Goal: Task Accomplishment & Management: Use online tool/utility

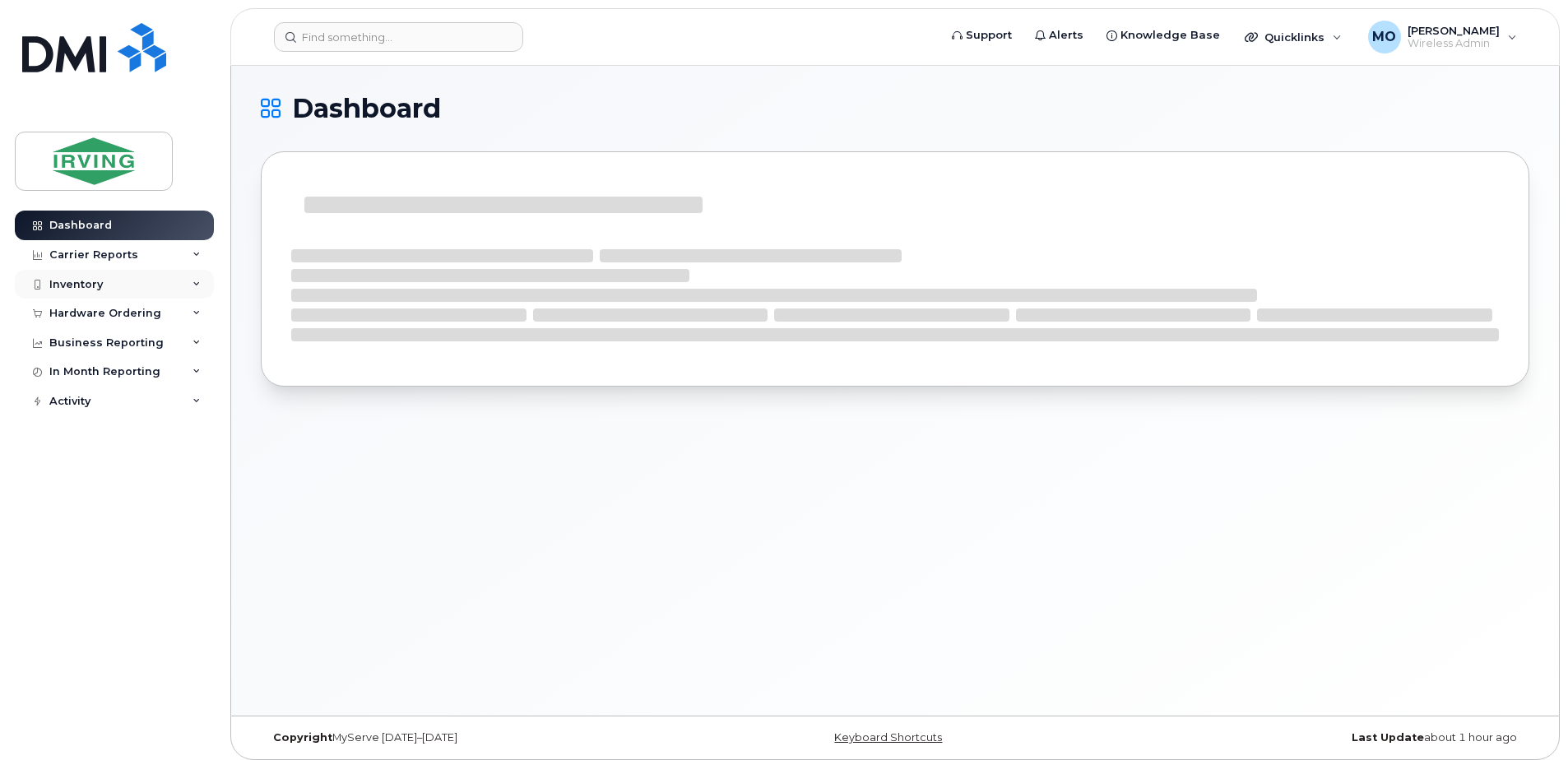
click at [101, 284] on div "Inventory" at bounding box center [75, 285] width 53 height 14
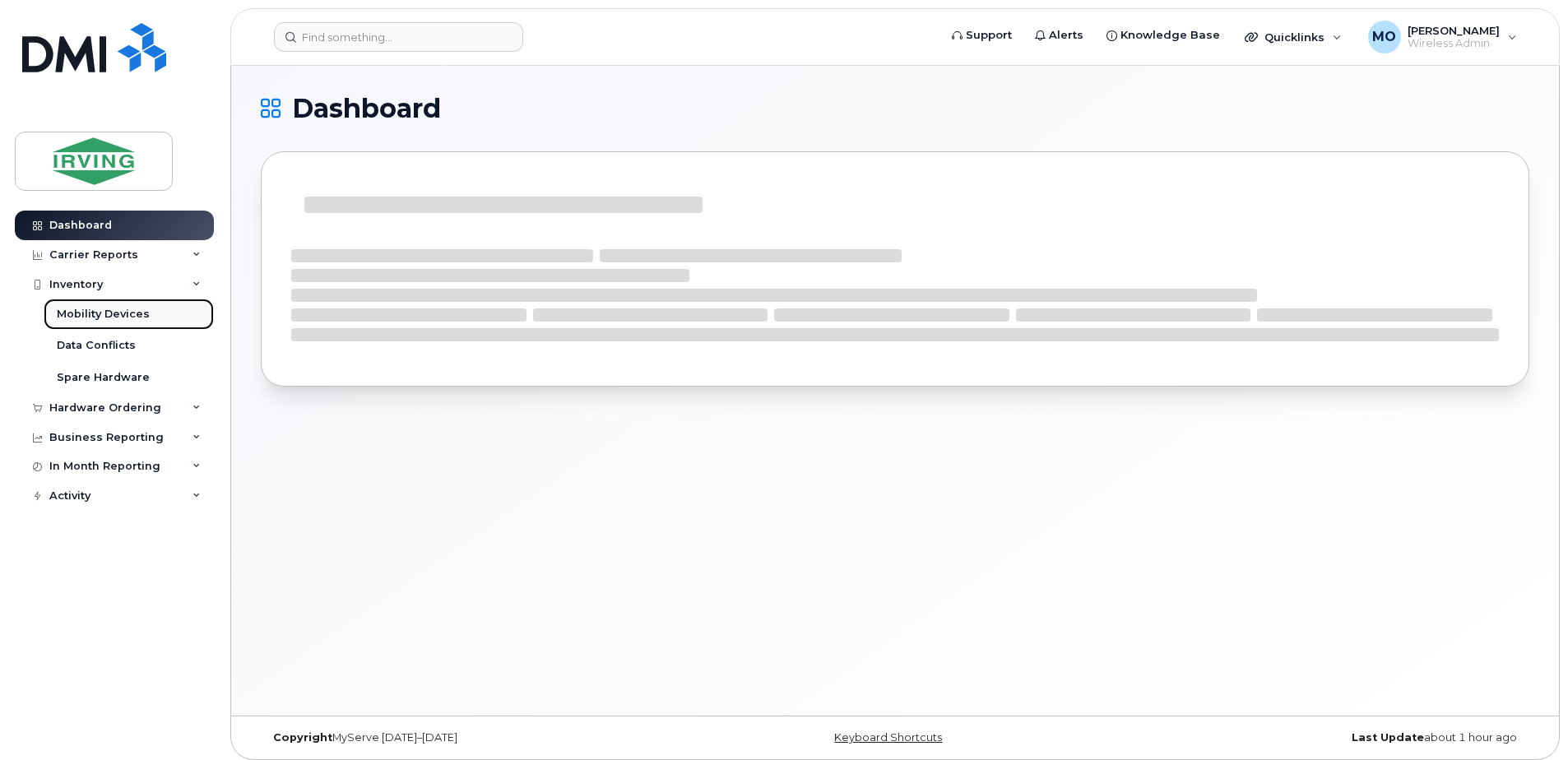
click at [116, 313] on div "Mobility Devices" at bounding box center [103, 314] width 93 height 14
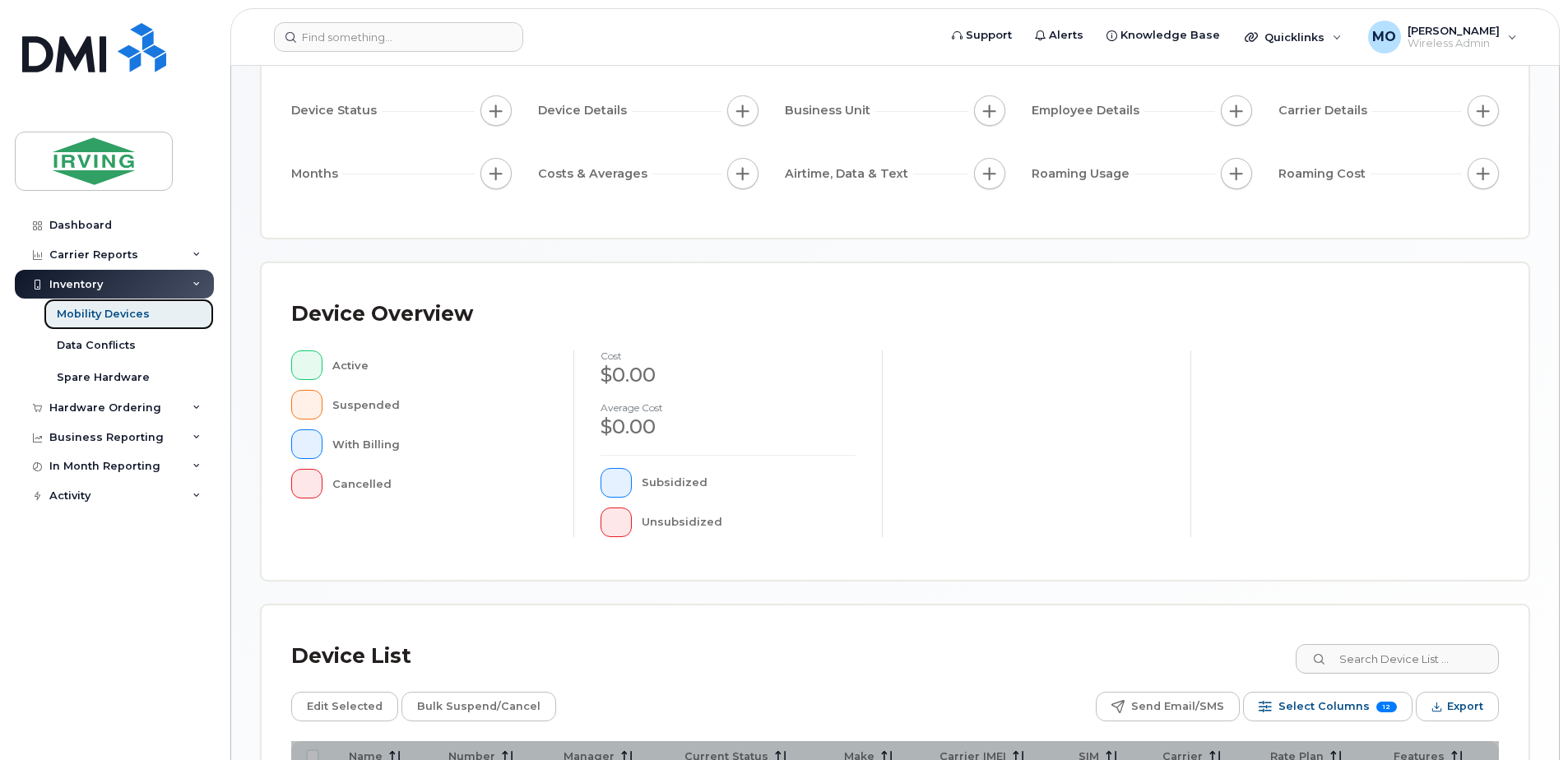
scroll to position [329, 0]
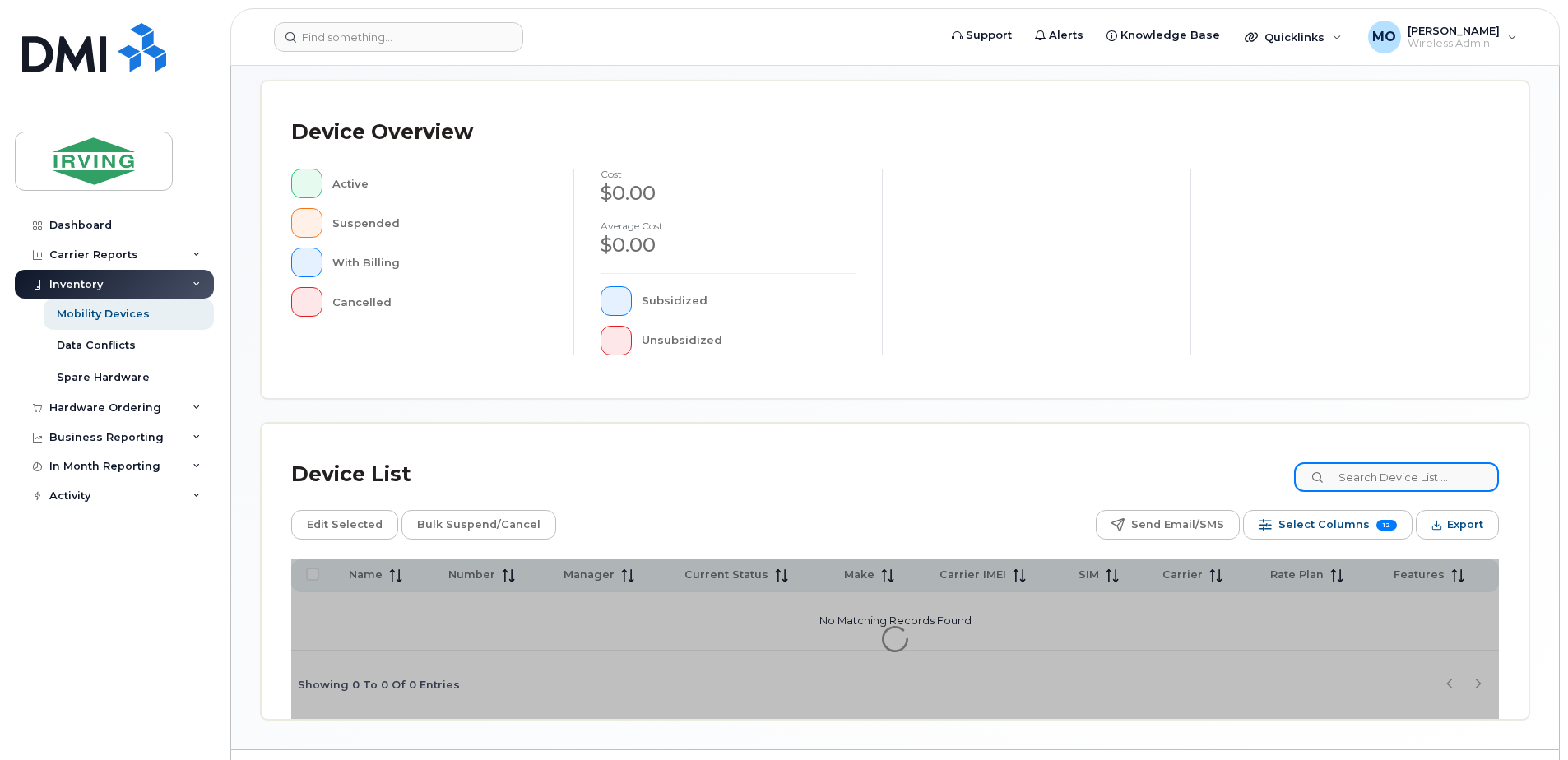
click at [1381, 472] on input at bounding box center [1397, 477] width 205 height 30
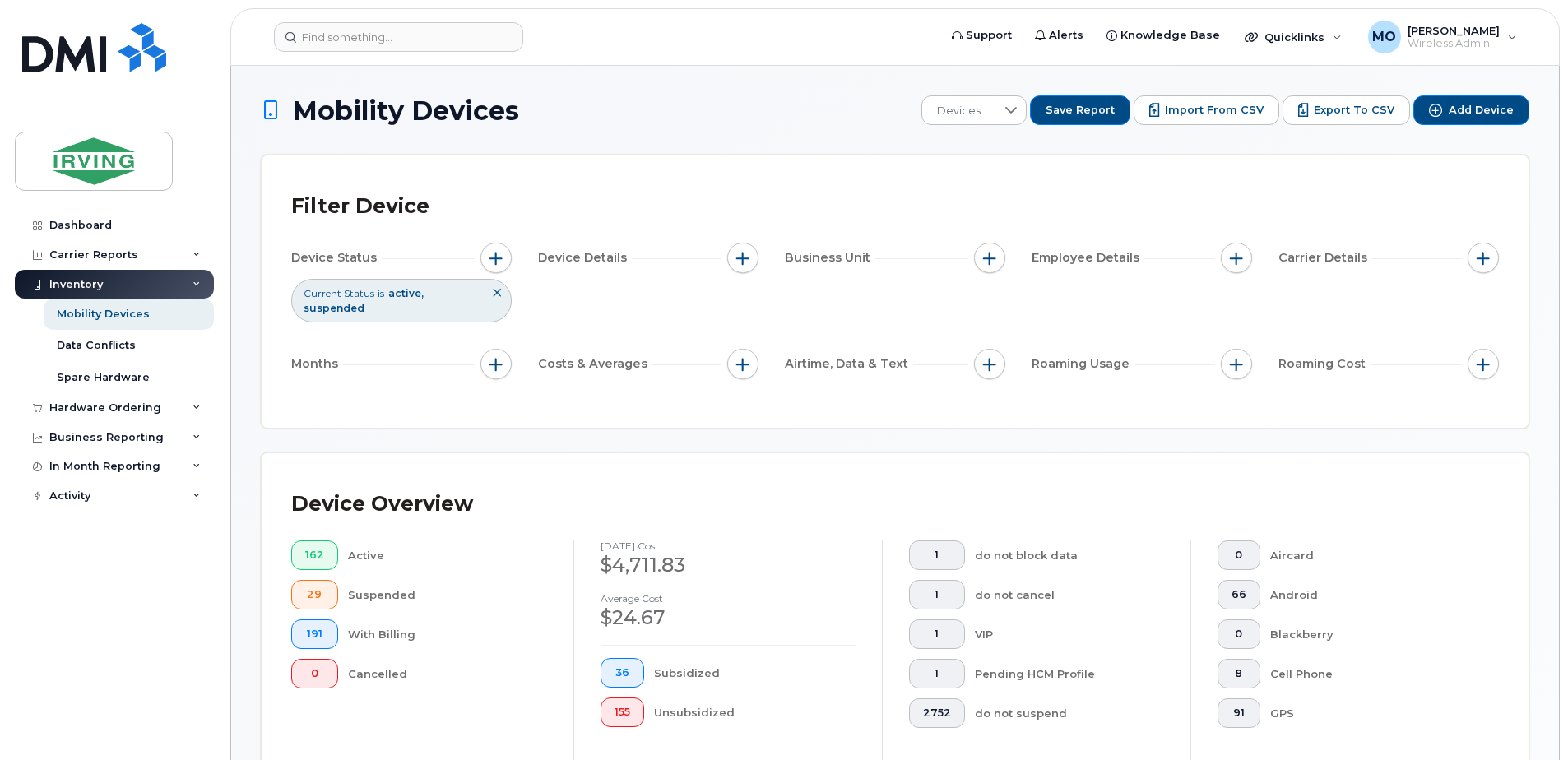
type input "5069531821"
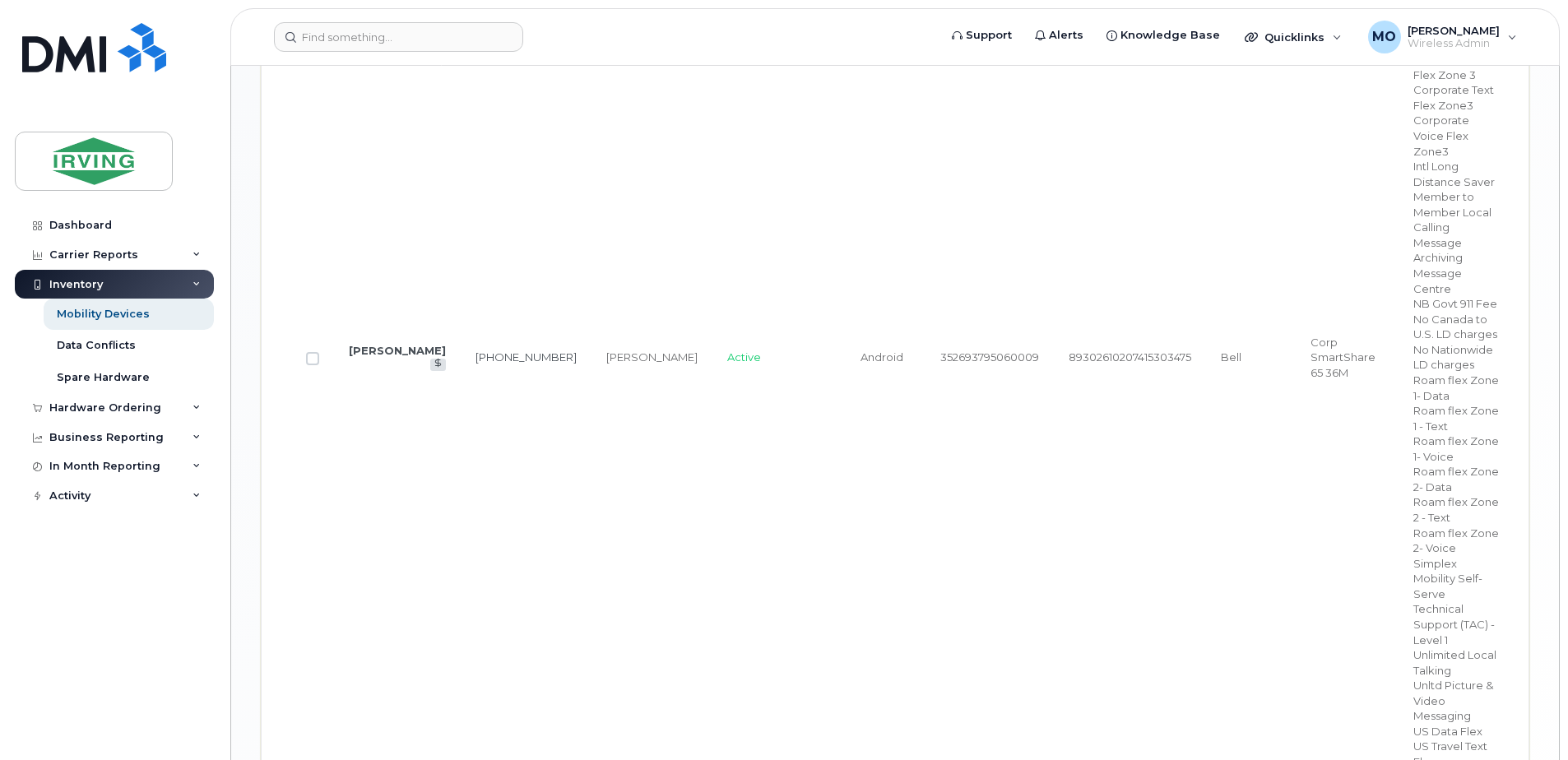
scroll to position [1152, 0]
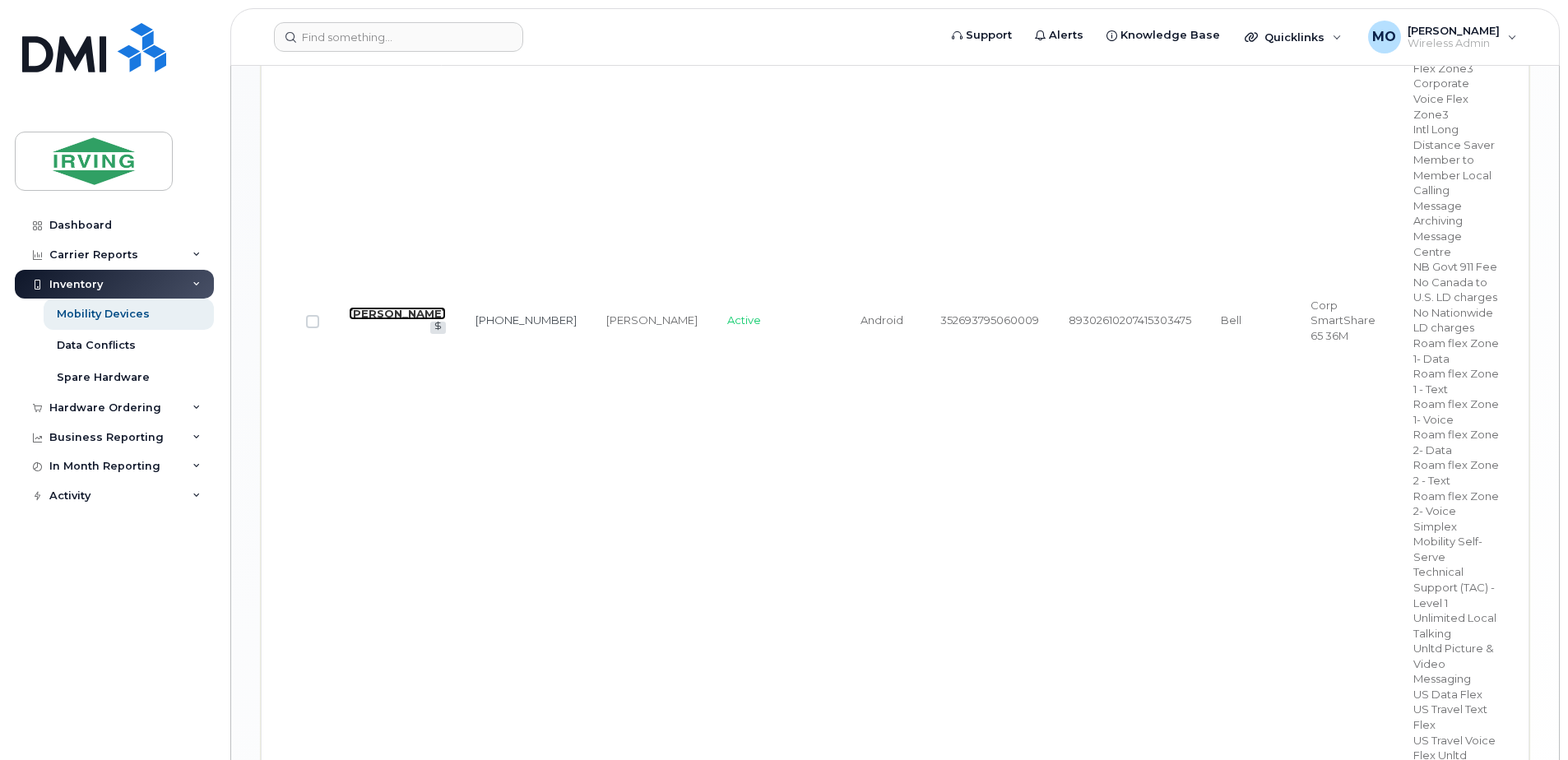
click at [386, 307] on link "Oliver Colpitts" at bounding box center [397, 314] width 97 height 14
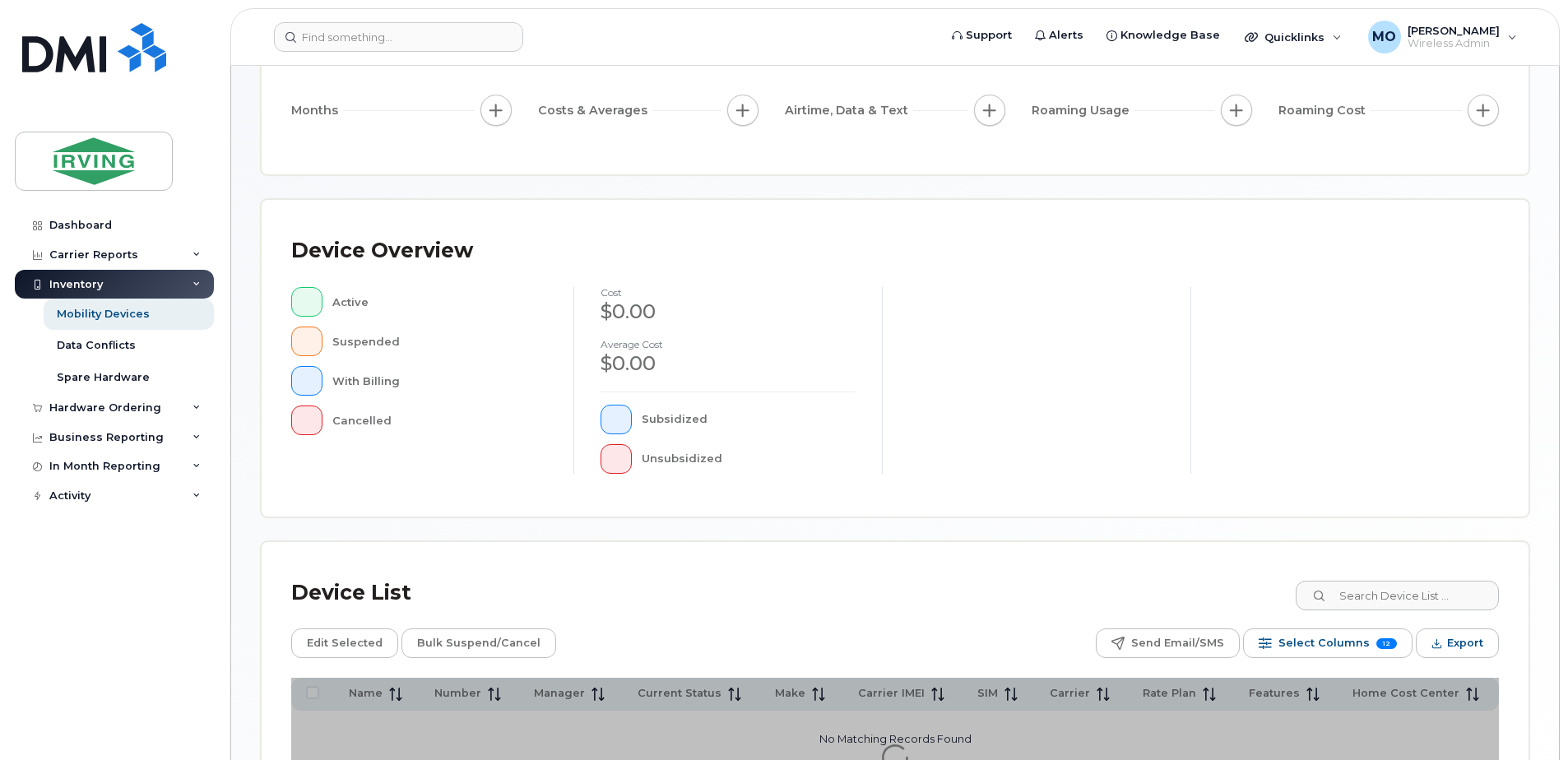
scroll to position [329, 0]
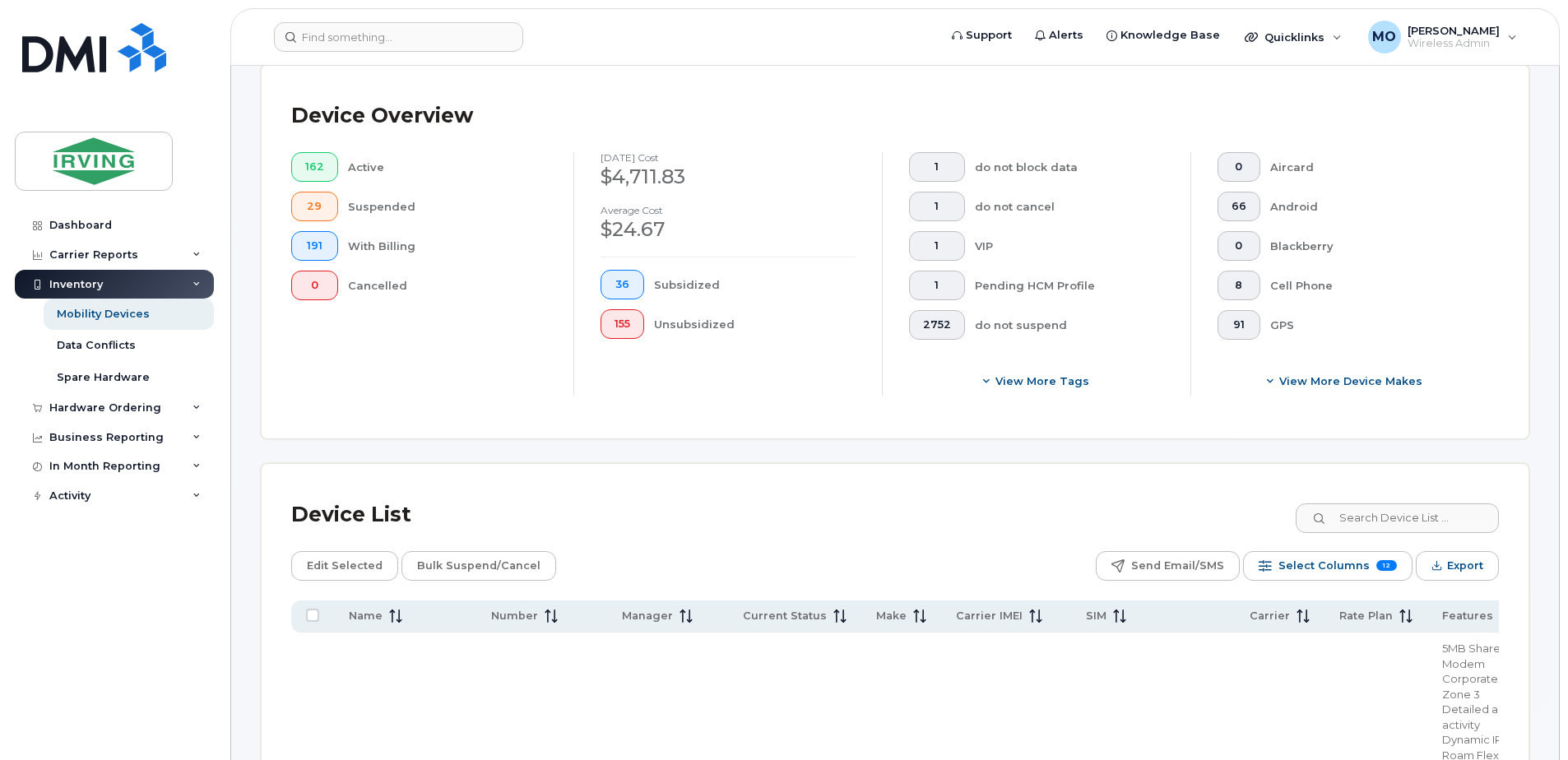
scroll to position [372, 0]
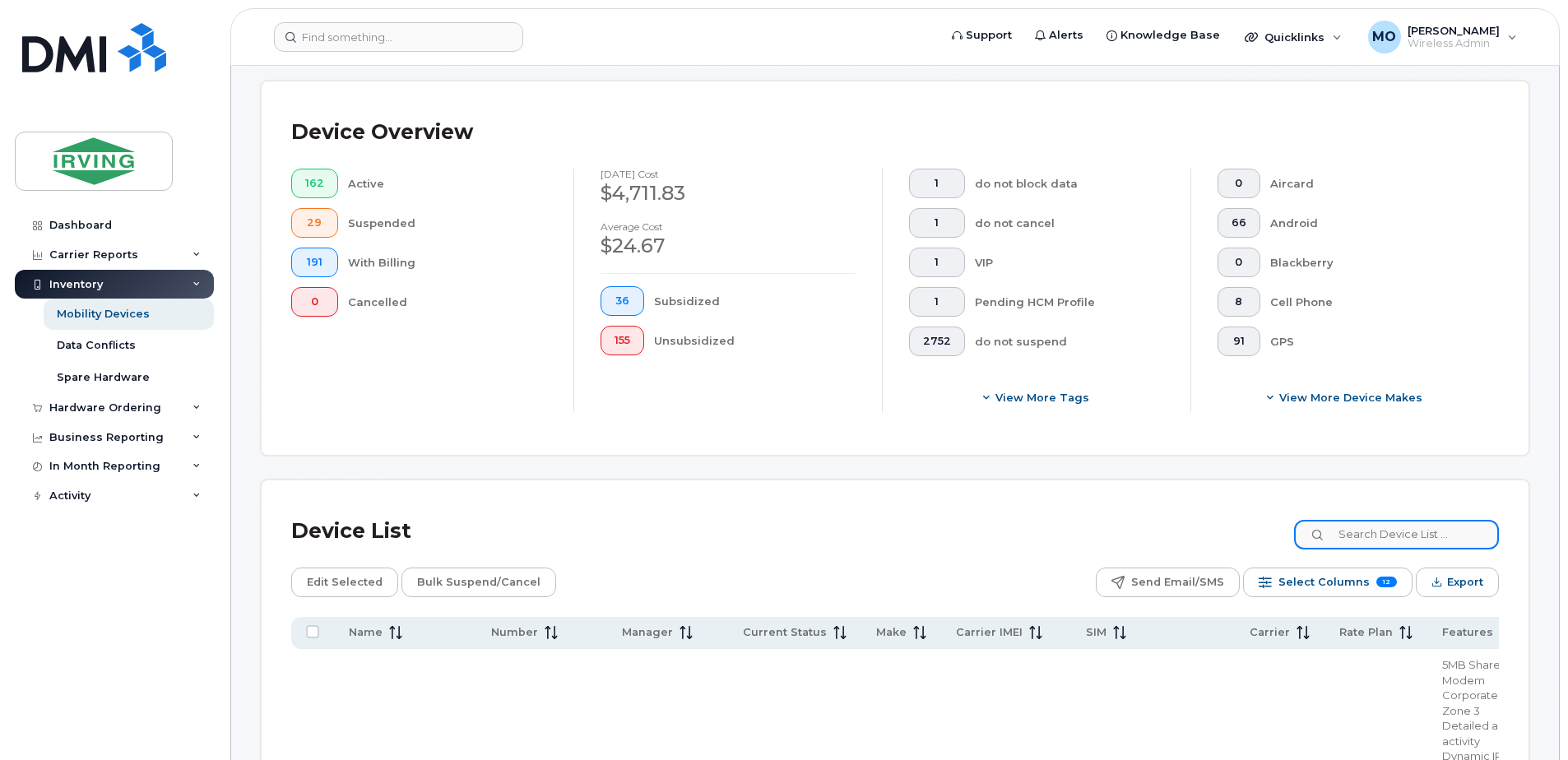
click at [1392, 534] on input at bounding box center [1397, 534] width 205 height 30
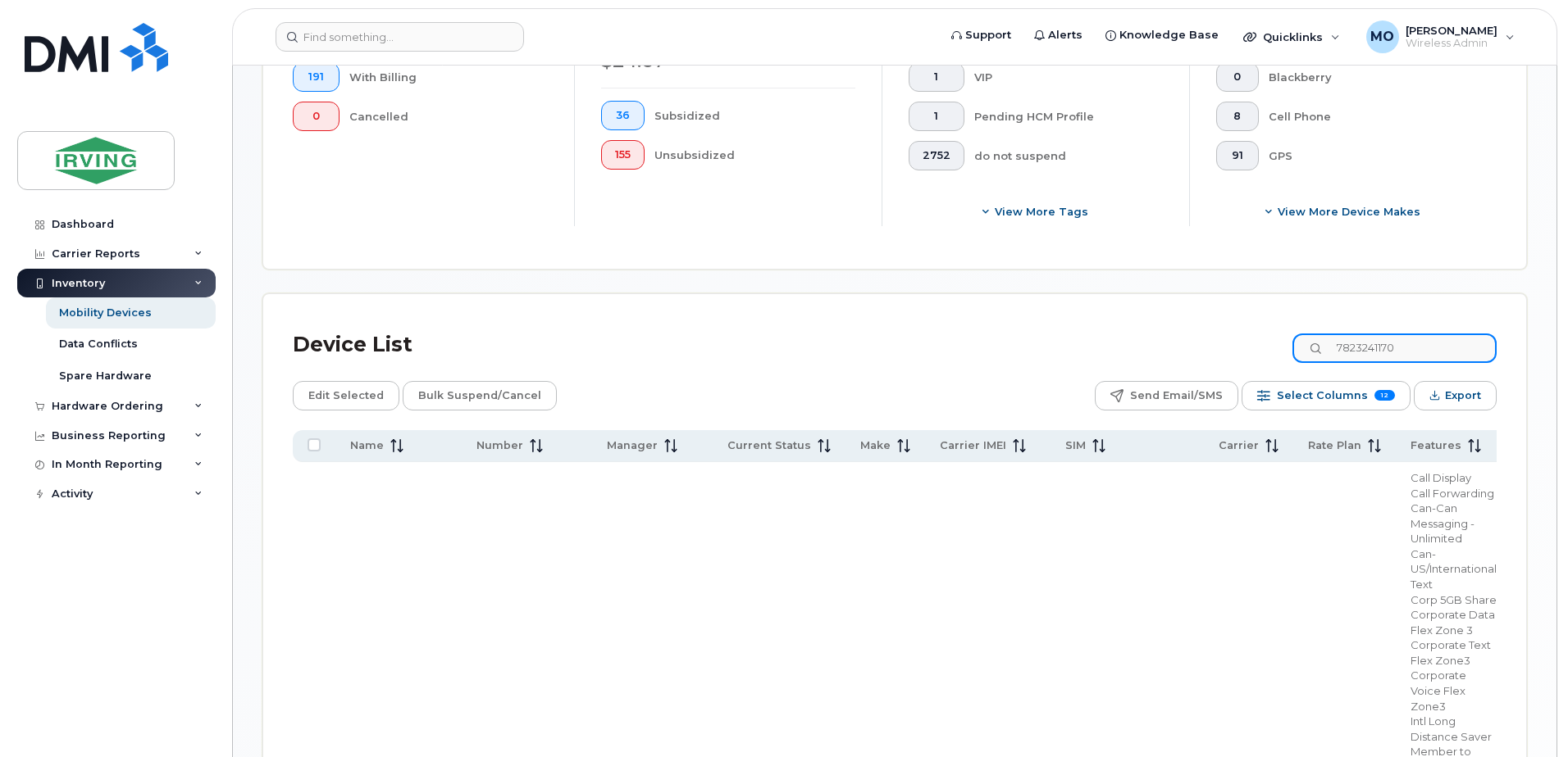
scroll to position [452, 0]
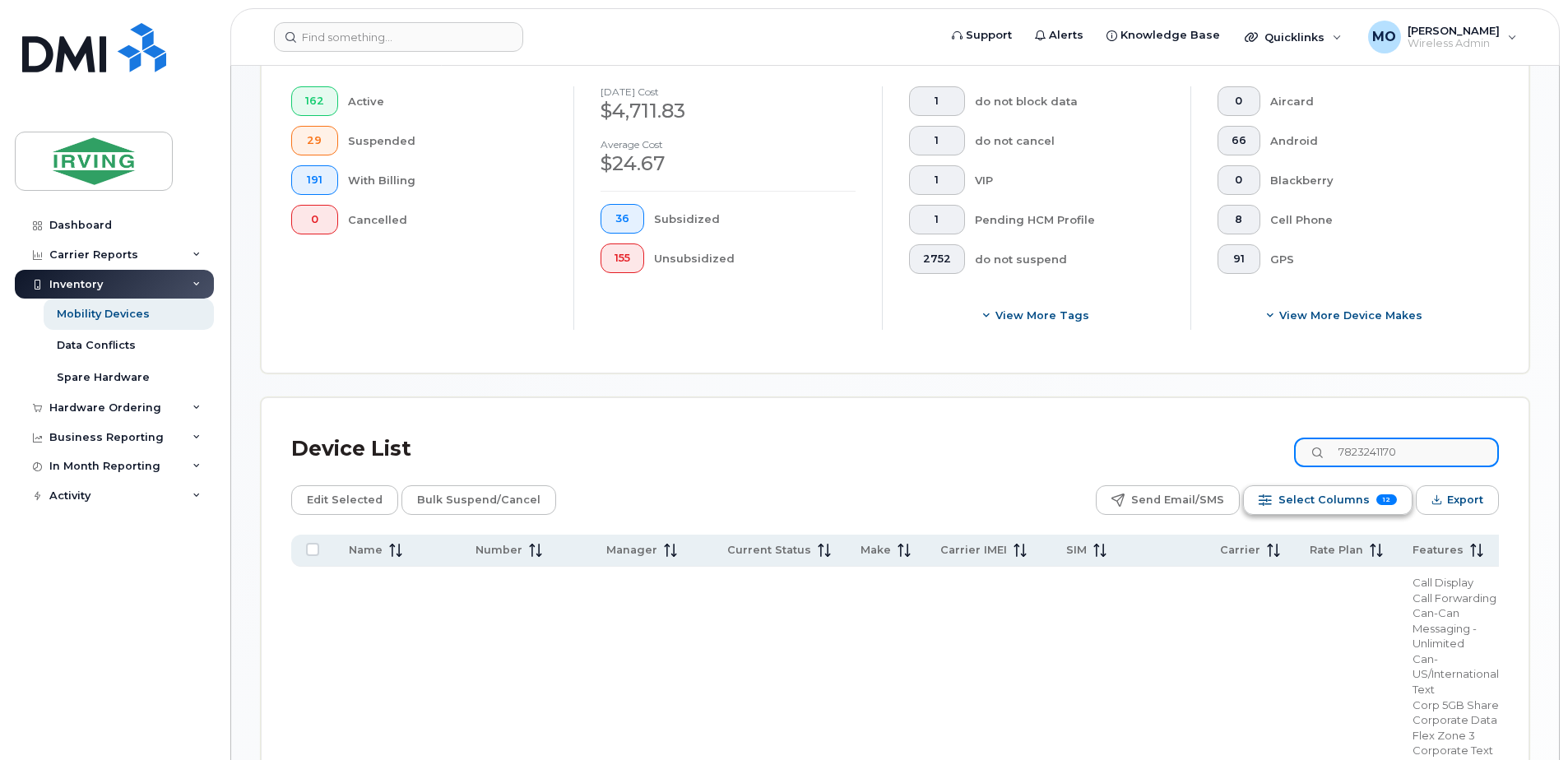
type input "7823241170"
click at [1336, 495] on span "Select Columns" at bounding box center [1325, 500] width 92 height 25
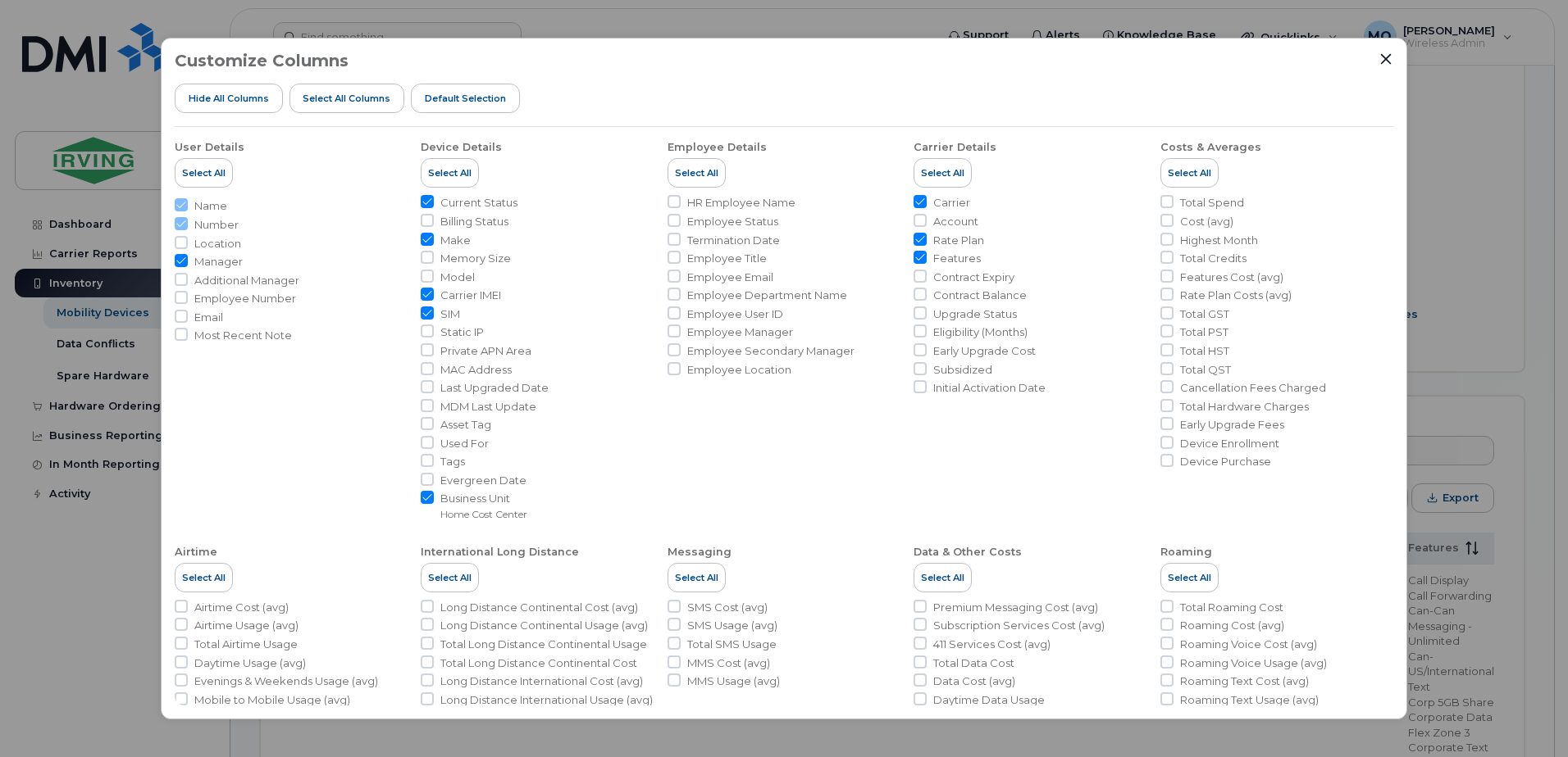
click at [919, 255] on input "Features" at bounding box center [921, 258] width 14 height 14
checkbox input "false"
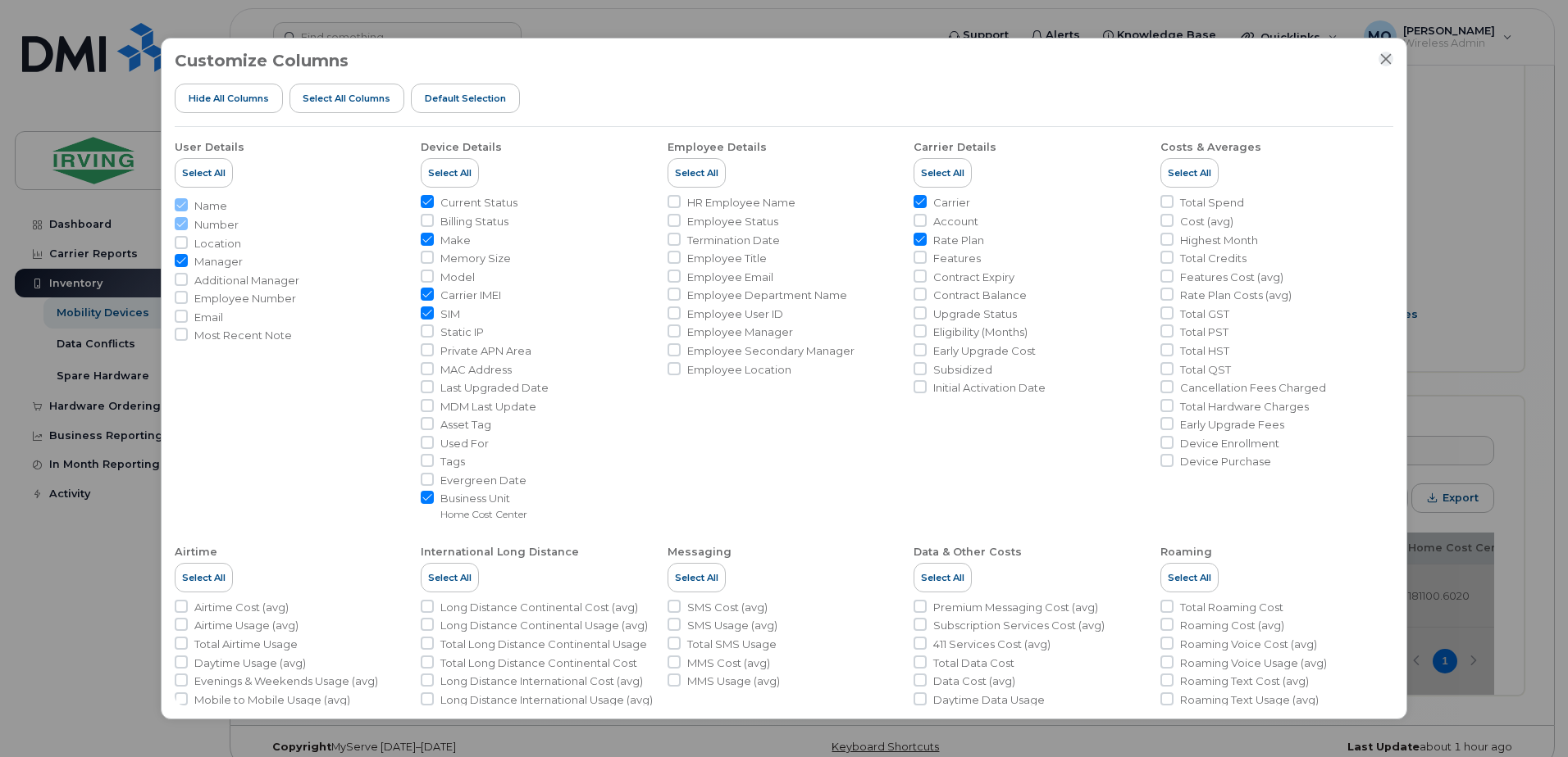
click at [1387, 55] on icon "Close" at bounding box center [1386, 59] width 14 height 14
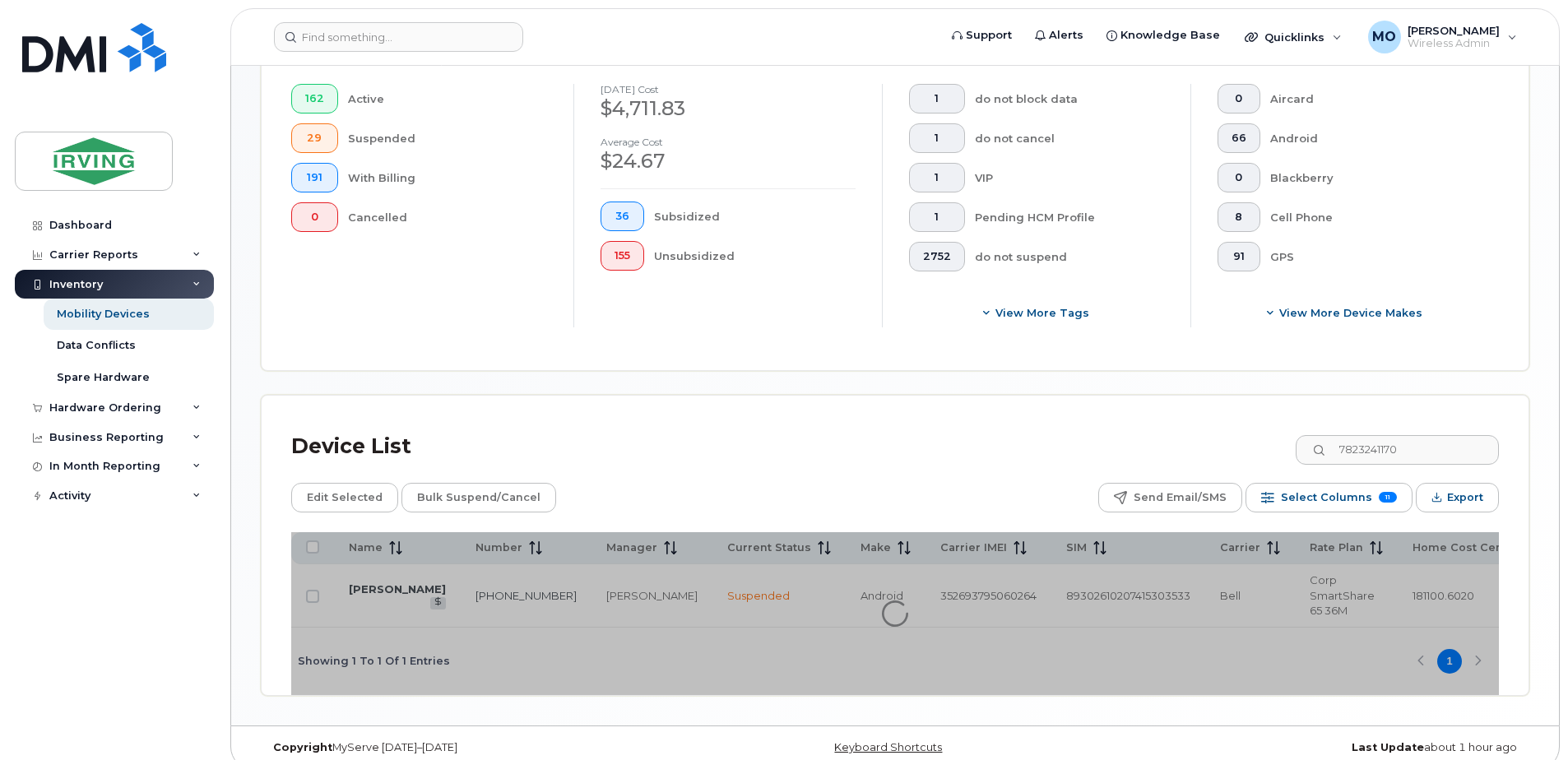
scroll to position [460, 0]
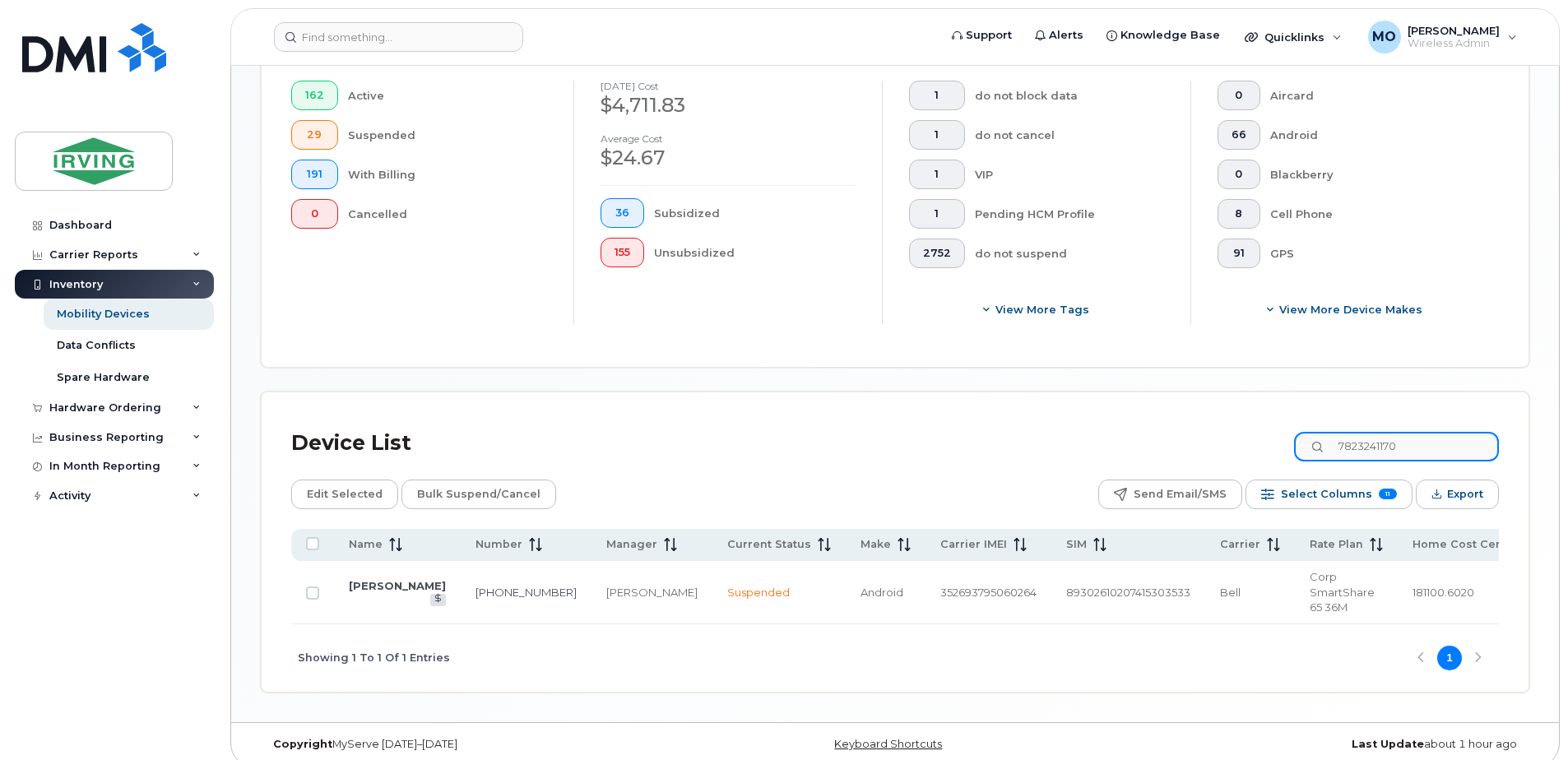
drag, startPoint x: 1441, startPoint y: 452, endPoint x: 1280, endPoint y: 456, distance: 161.0
click at [1281, 452] on div "Device List 7823241170" at bounding box center [895, 444] width 1208 height 42
paste input "9028246547"
drag, startPoint x: 1444, startPoint y: 441, endPoint x: 1170, endPoint y: 441, distance: 274.0
click at [1183, 441] on div "Device List 9028246547" at bounding box center [895, 444] width 1208 height 42
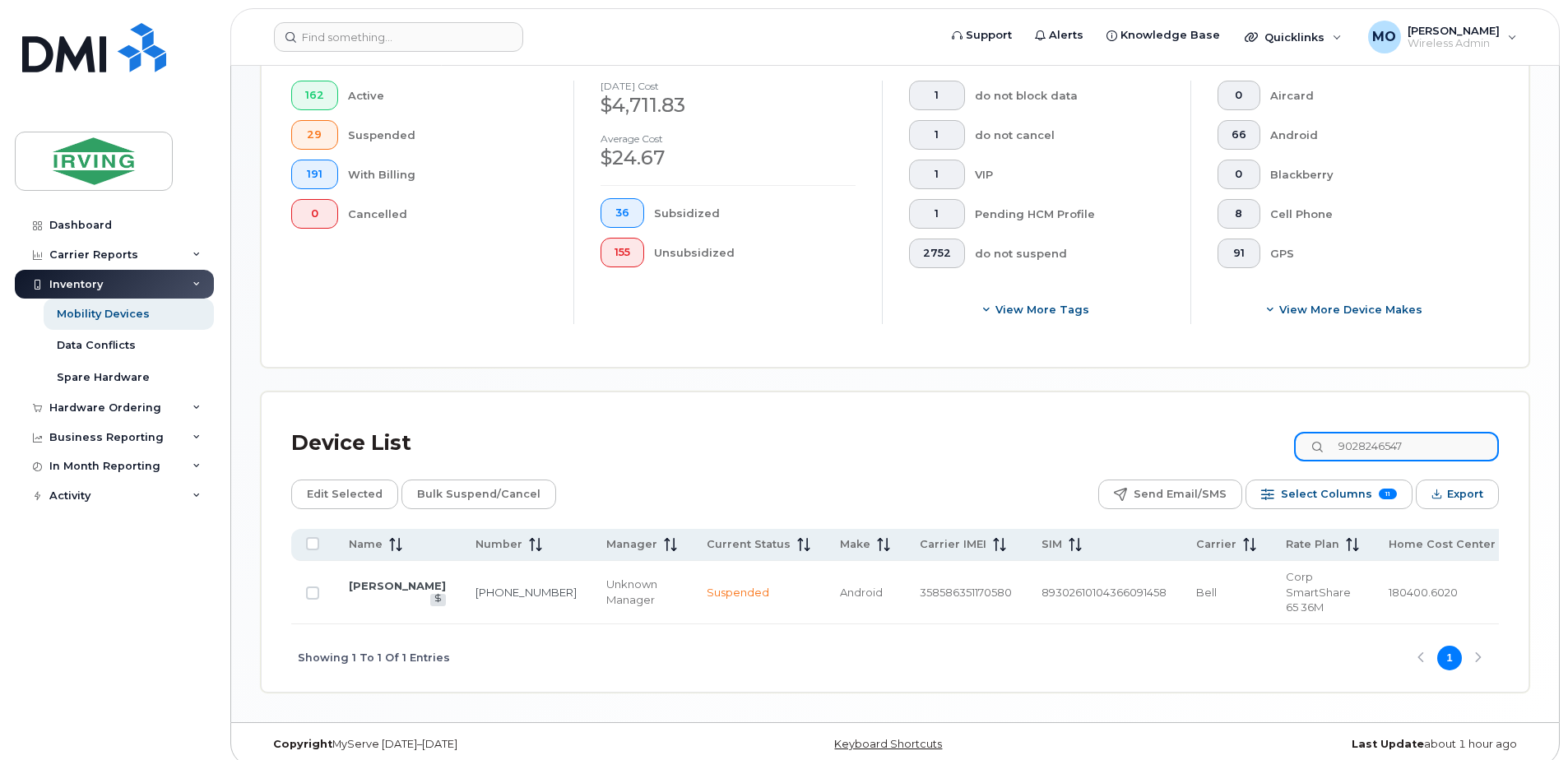
paste input "5063818889"
type input "5063818889"
click at [405, 579] on link "[PERSON_NAME]" at bounding box center [397, 586] width 97 height 14
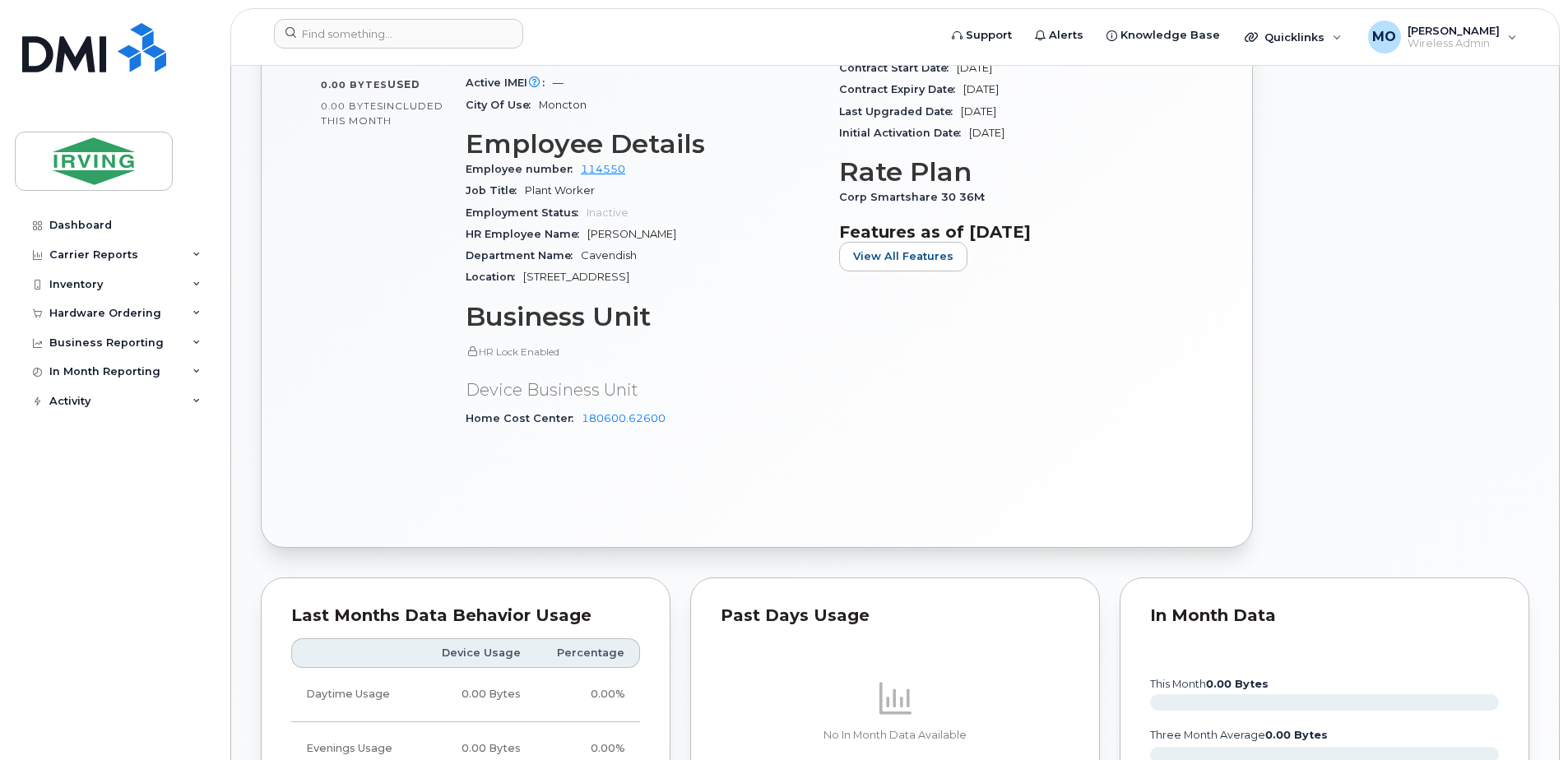
scroll to position [329, 0]
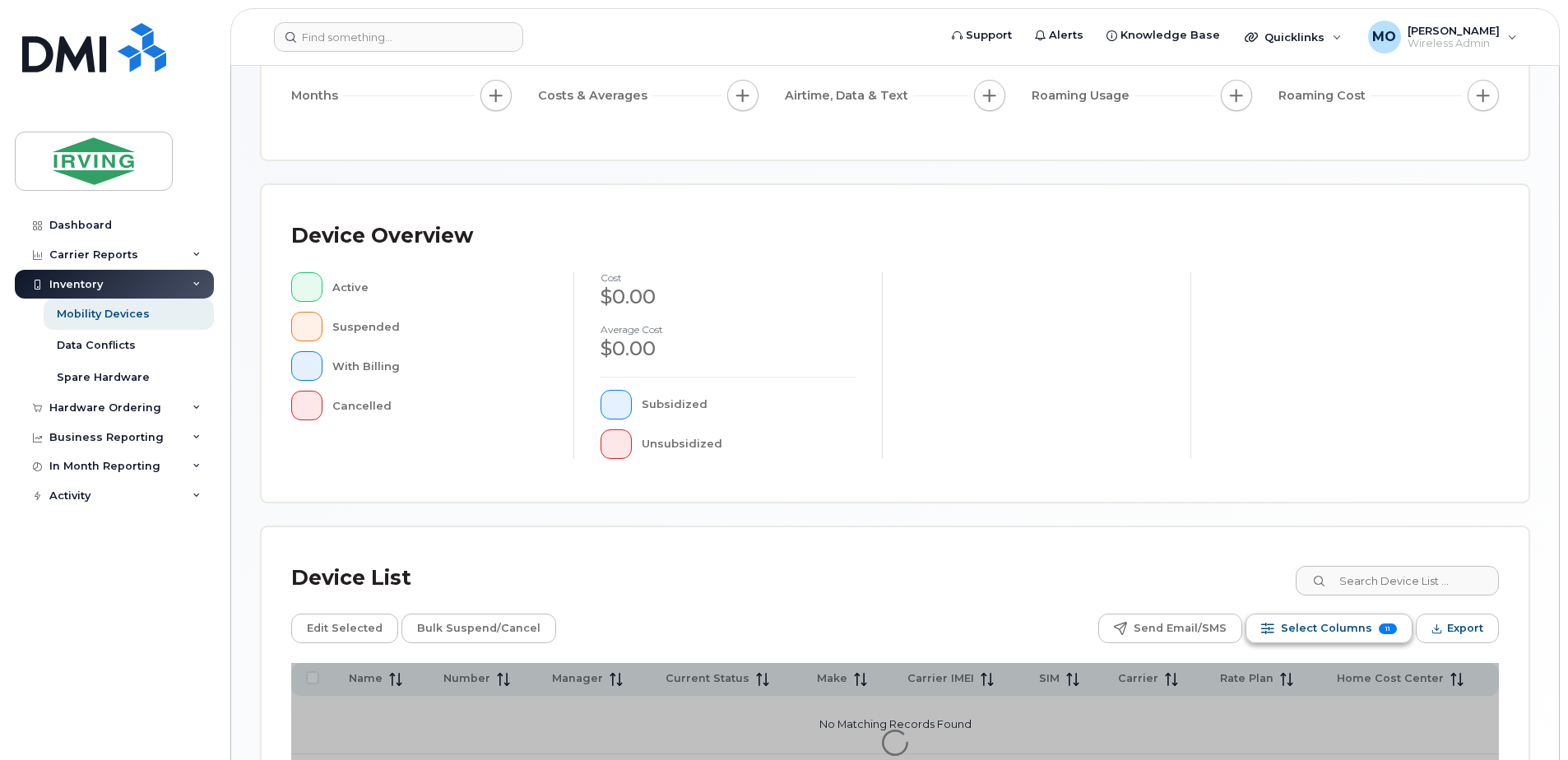
scroll to position [372, 0]
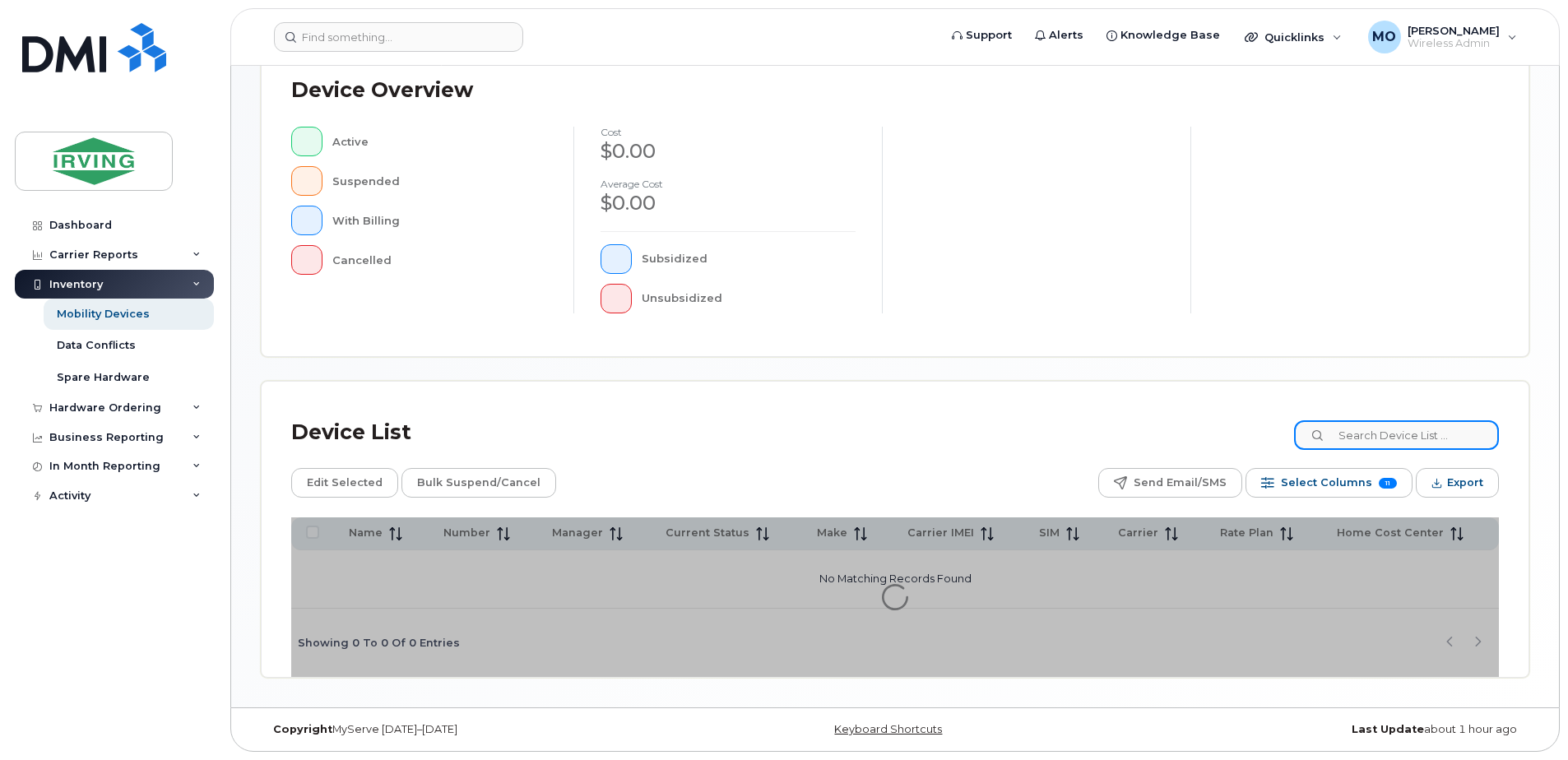
click at [1397, 434] on input at bounding box center [1397, 435] width 205 height 30
paste input "5062693356"
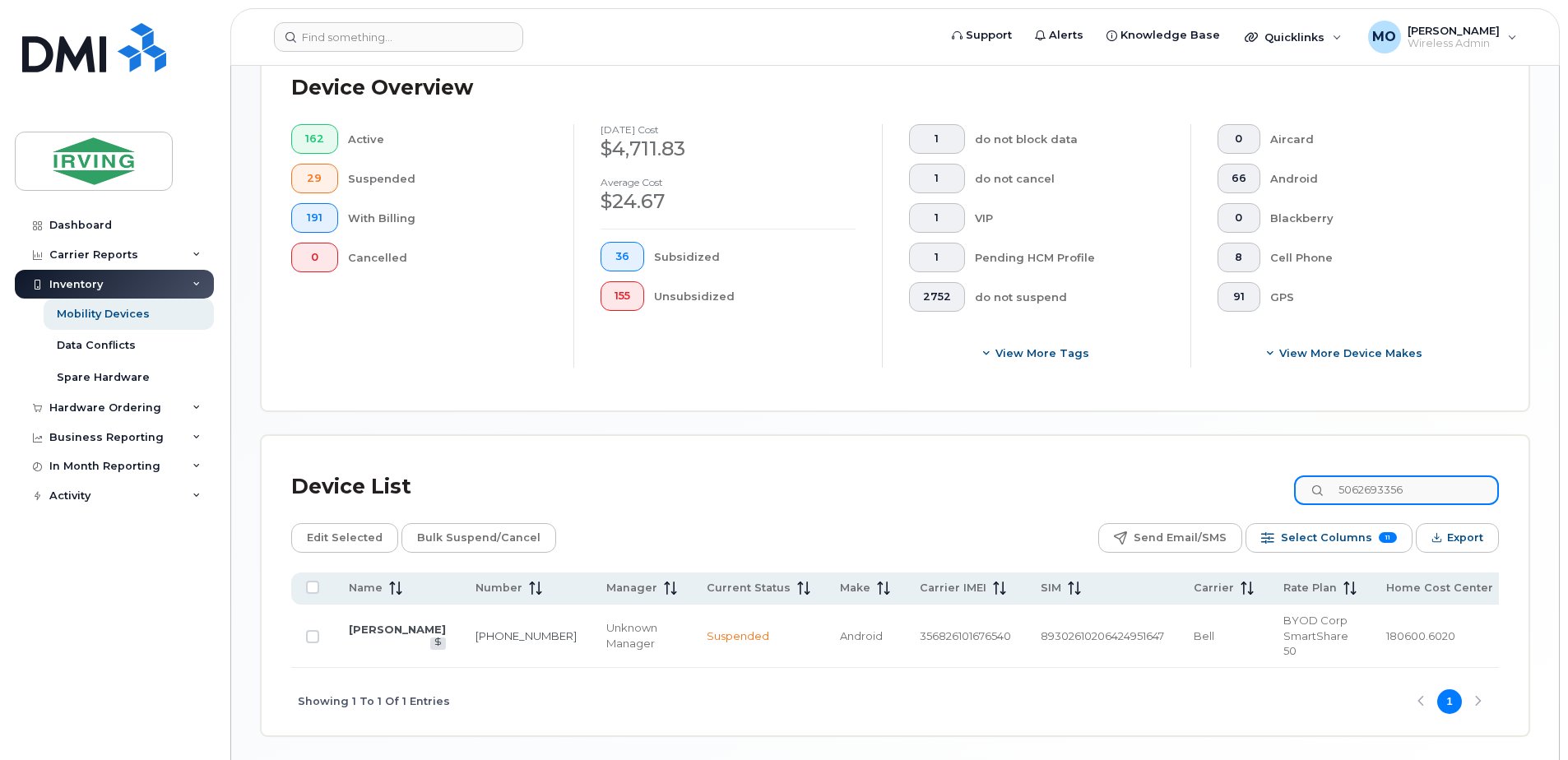
scroll to position [460, 0]
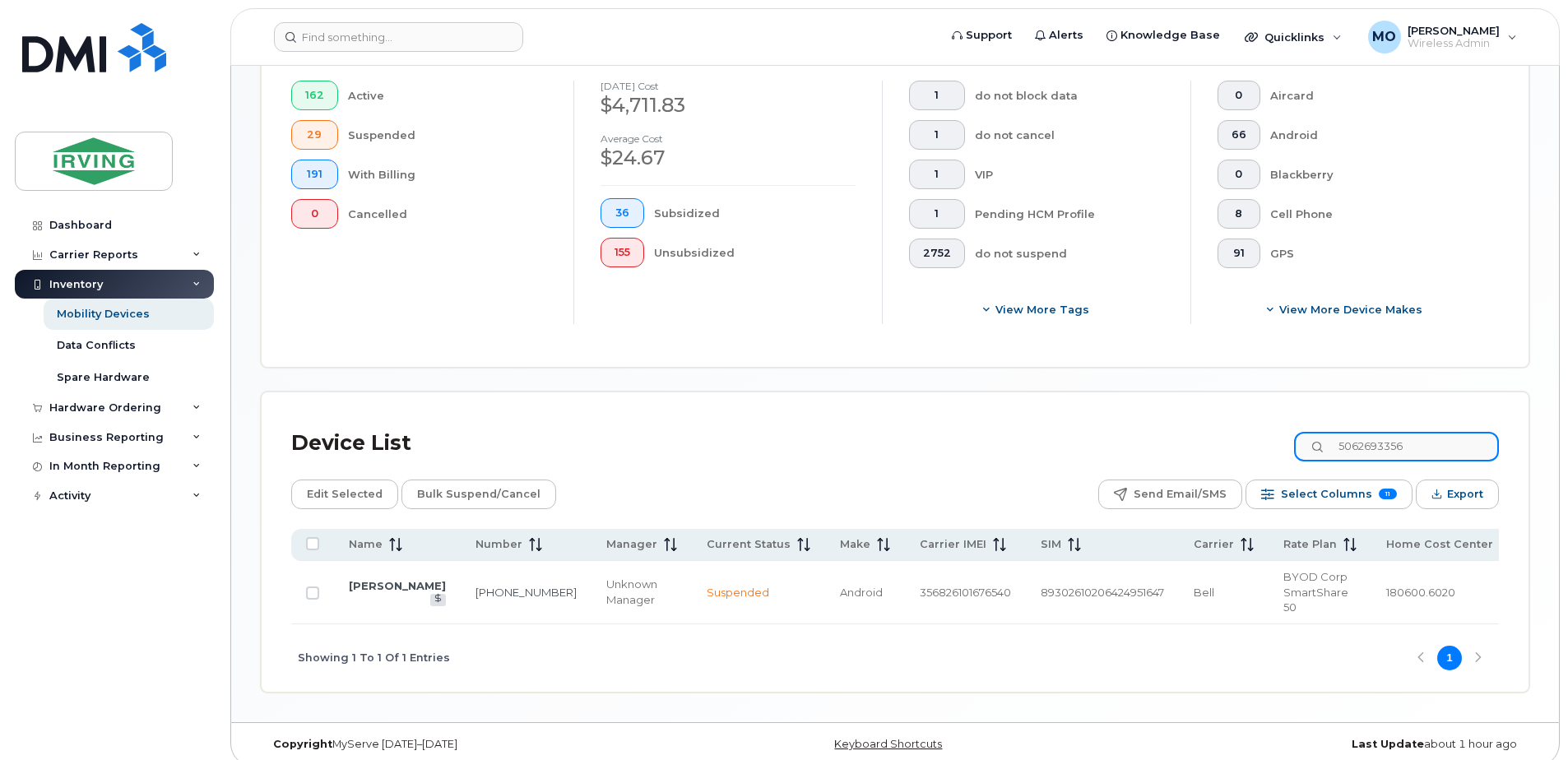
drag, startPoint x: 1435, startPoint y: 444, endPoint x: 1208, endPoint y: 444, distance: 227.0
click at [1224, 444] on div "Device List 5062693356" at bounding box center [895, 444] width 1208 height 42
paste input "289"
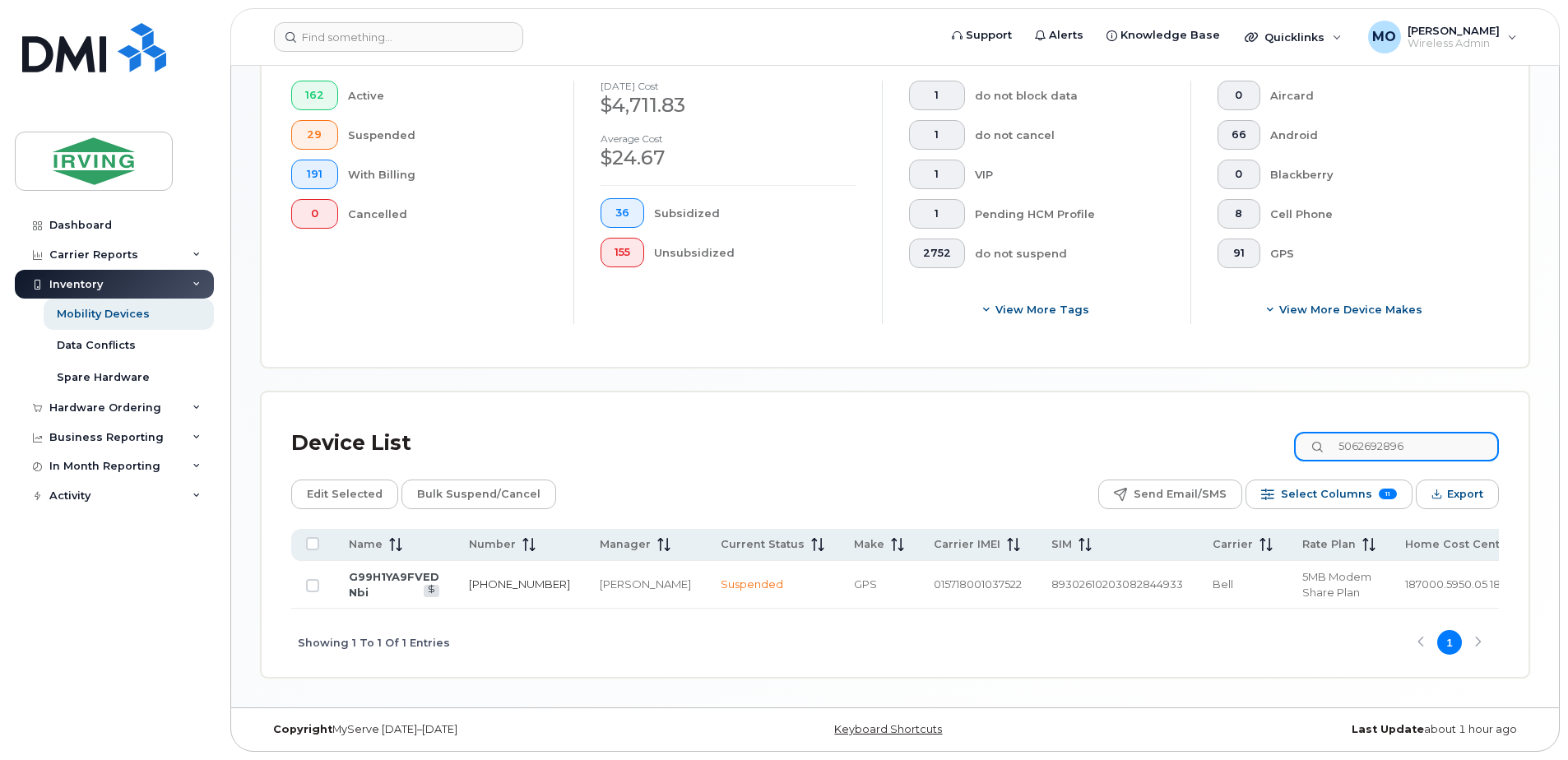
type input "5062692896"
click at [492, 579] on link "506-269-2896" at bounding box center [519, 584] width 101 height 14
